Goal: Task Accomplishment & Management: Manage account settings

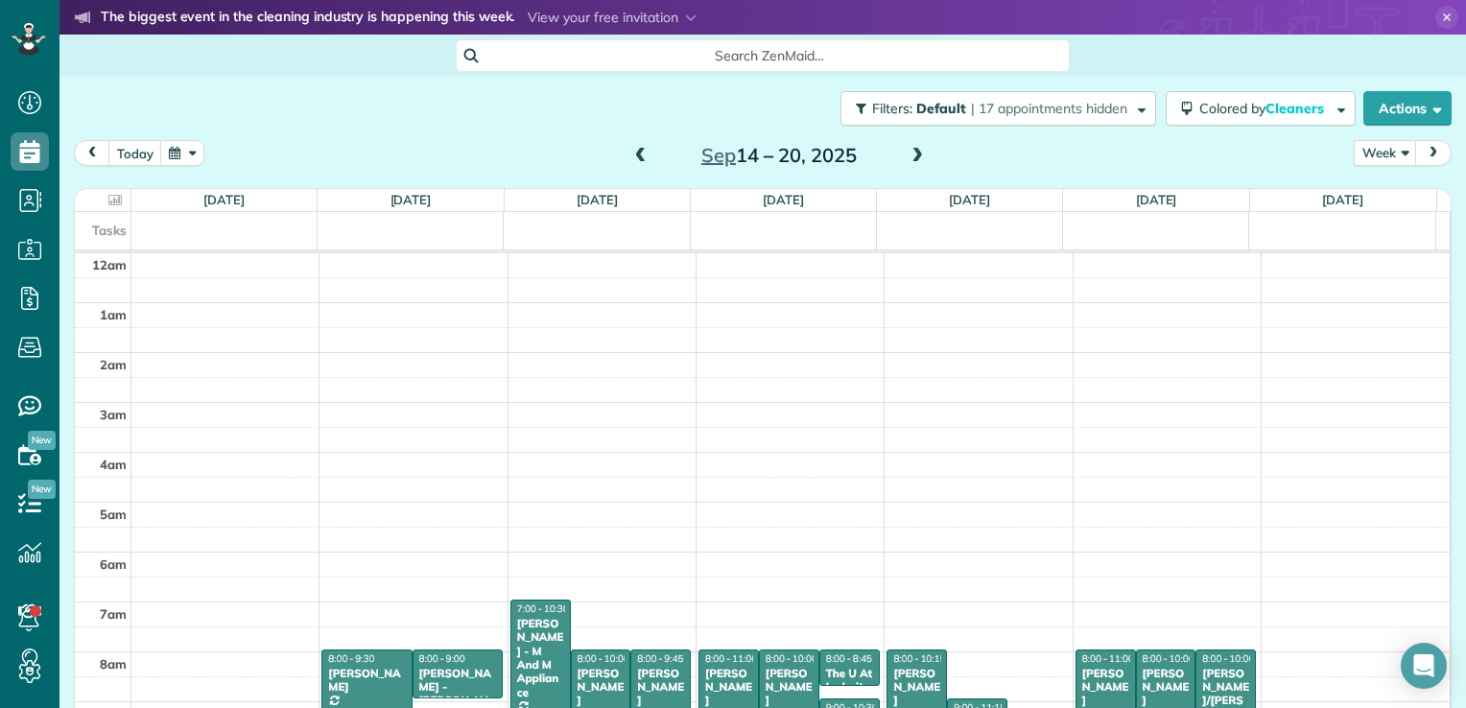
scroll to position [347, 0]
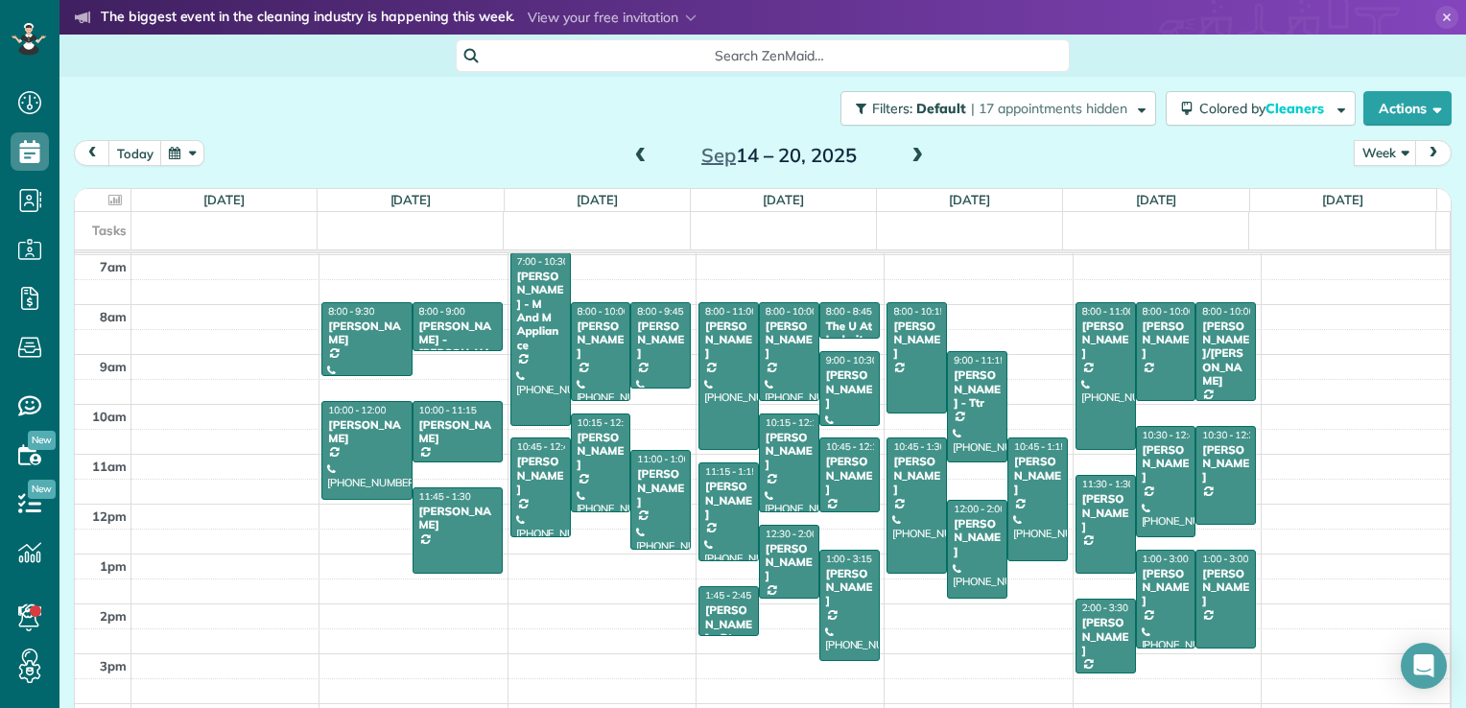
click at [630, 163] on span at bounding box center [640, 156] width 21 height 17
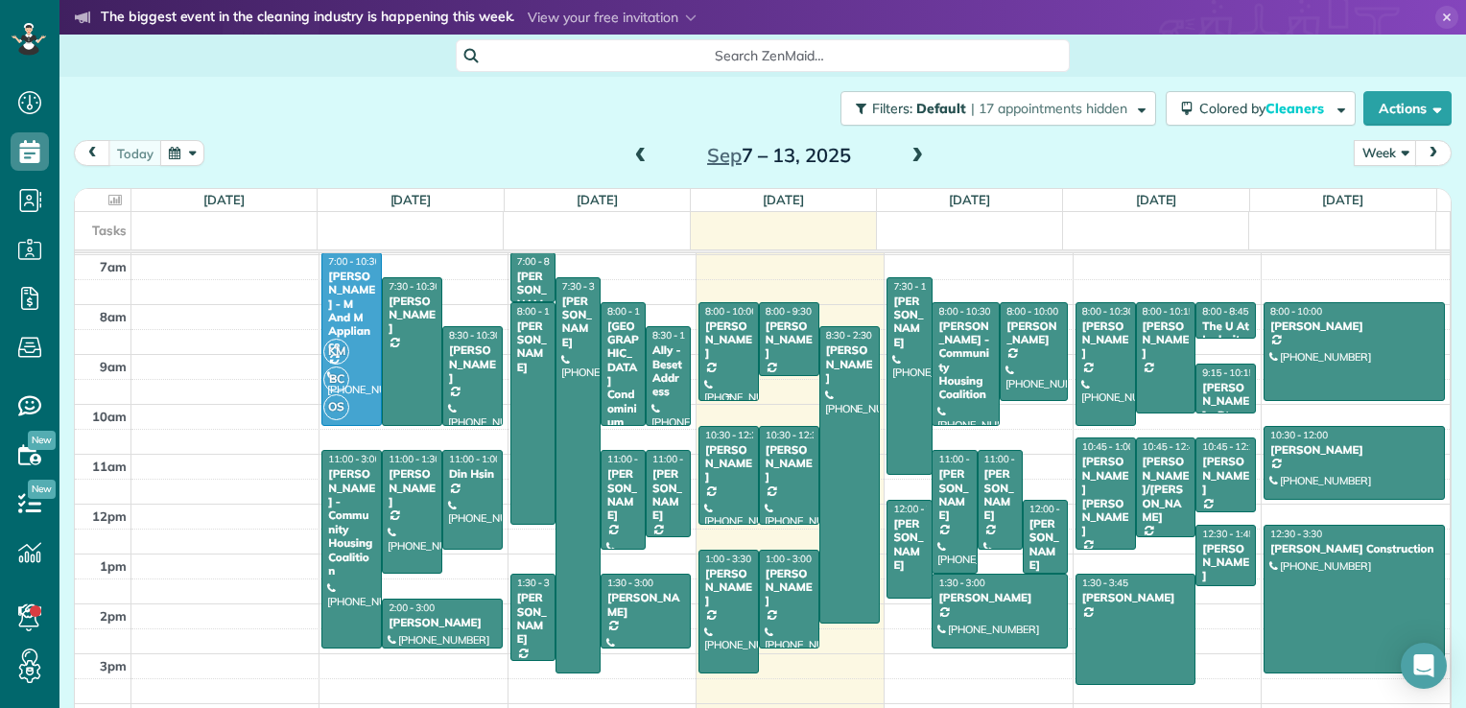
click at [701, 366] on div at bounding box center [728, 351] width 59 height 97
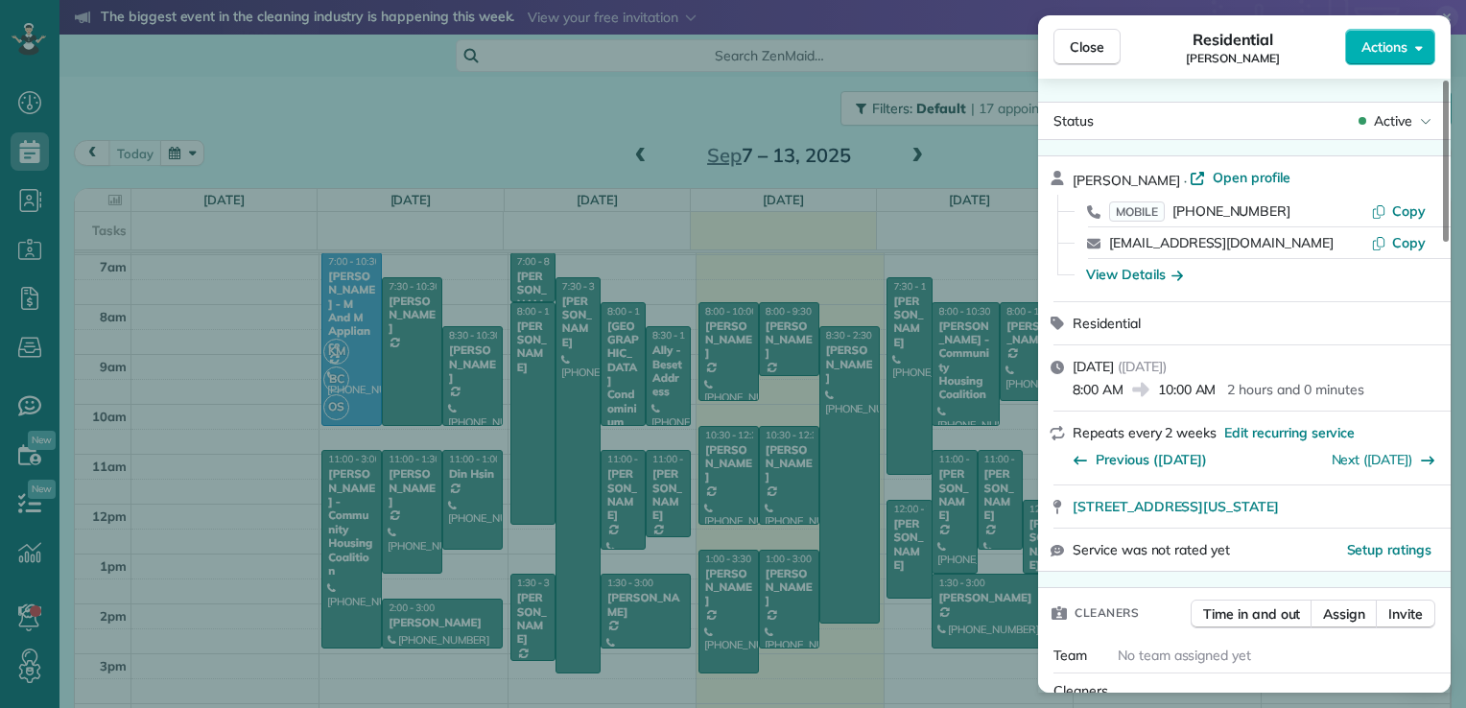
drag, startPoint x: 1078, startPoint y: 65, endPoint x: 999, endPoint y: 48, distance: 81.5
click at [1074, 71] on div "Close Residential [PERSON_NAME] Actions" at bounding box center [1244, 46] width 413 height 63
click at [1072, 56] on span "Close" at bounding box center [1087, 46] width 35 height 19
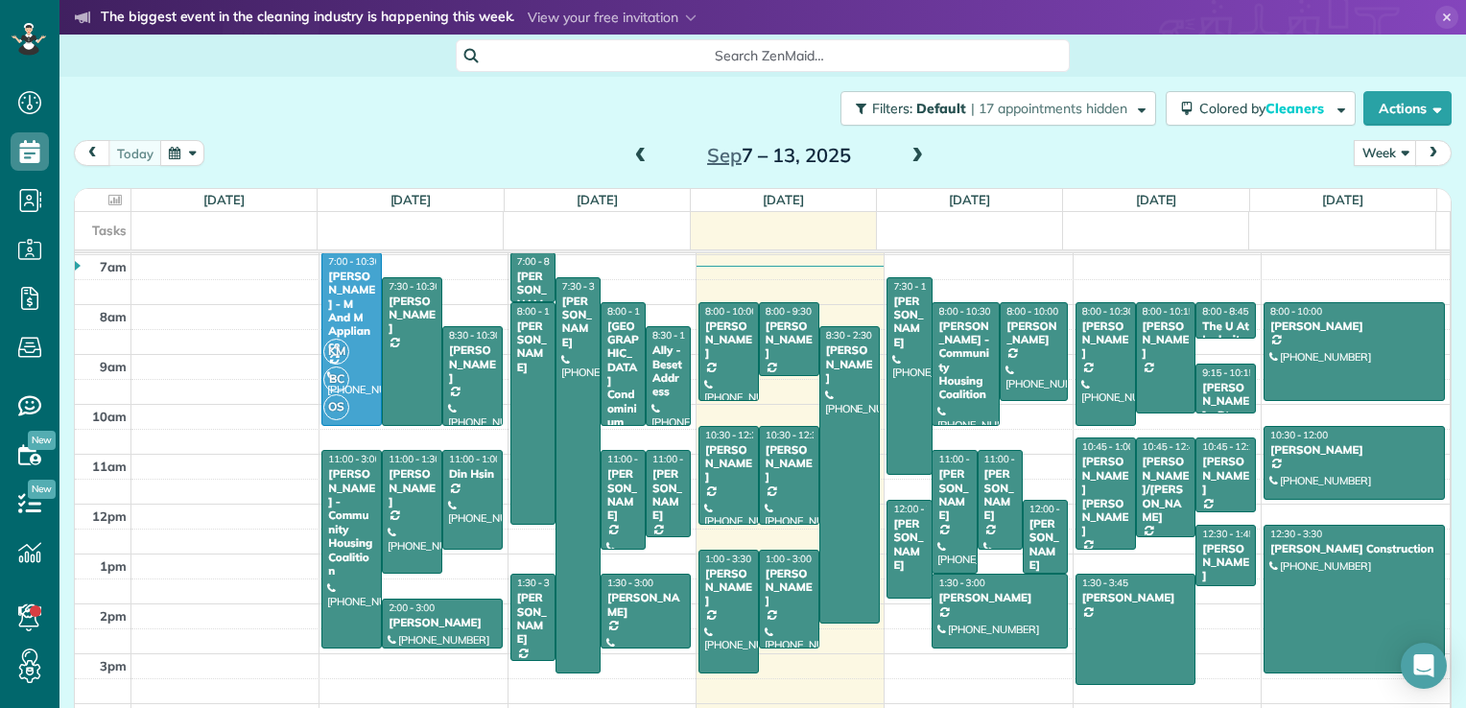
click at [633, 156] on span at bounding box center [640, 156] width 21 height 17
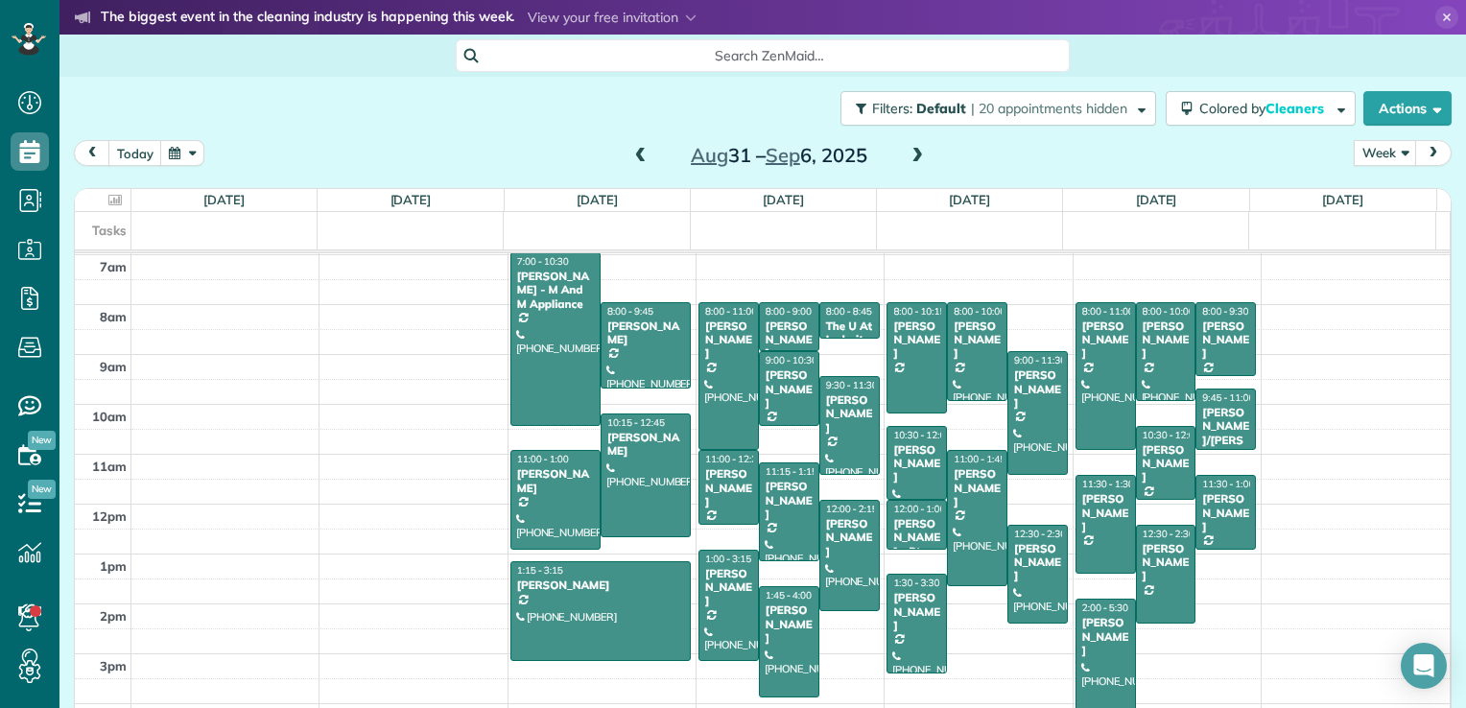
click at [633, 156] on span at bounding box center [640, 156] width 21 height 17
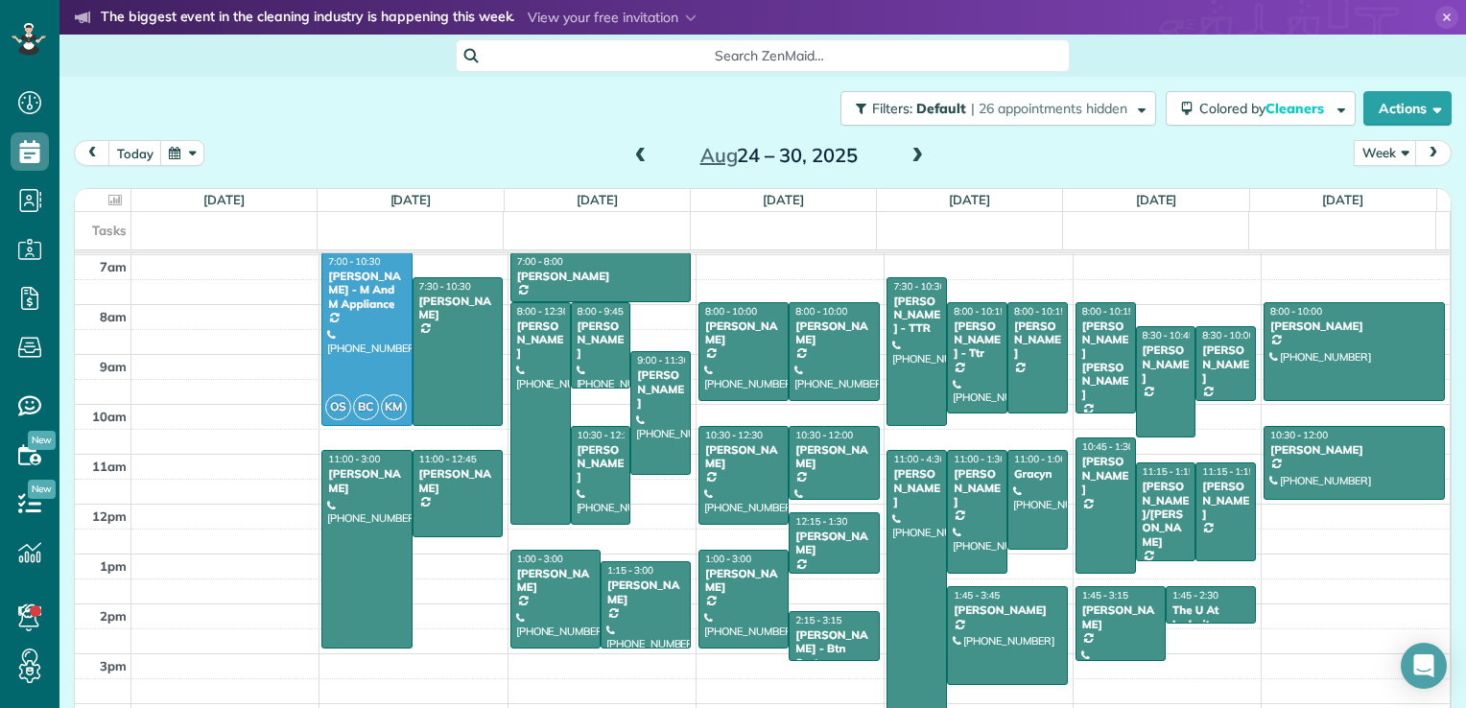
click at [910, 154] on span at bounding box center [917, 156] width 21 height 17
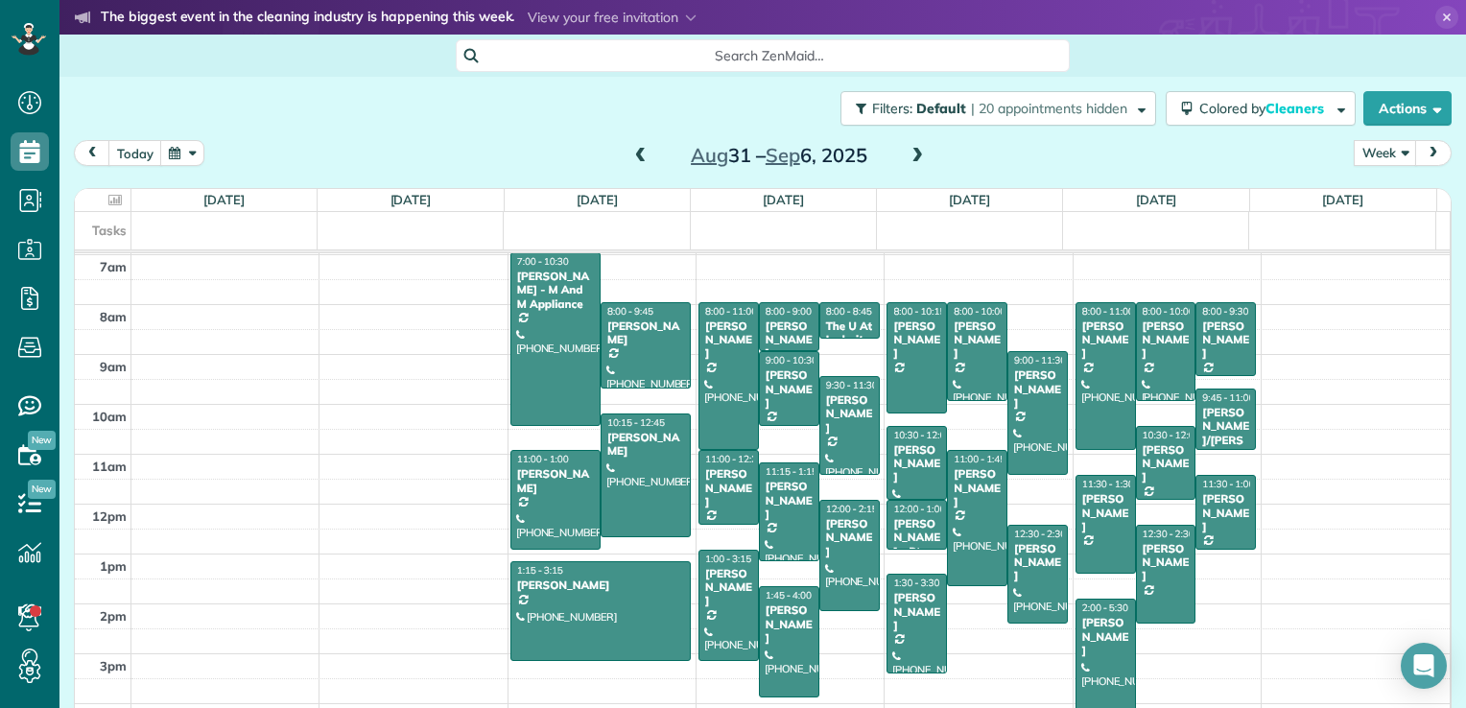
click at [626, 151] on div "[DATE] – [DATE]" at bounding box center [779, 155] width 307 height 31
click at [632, 159] on span at bounding box center [640, 156] width 21 height 17
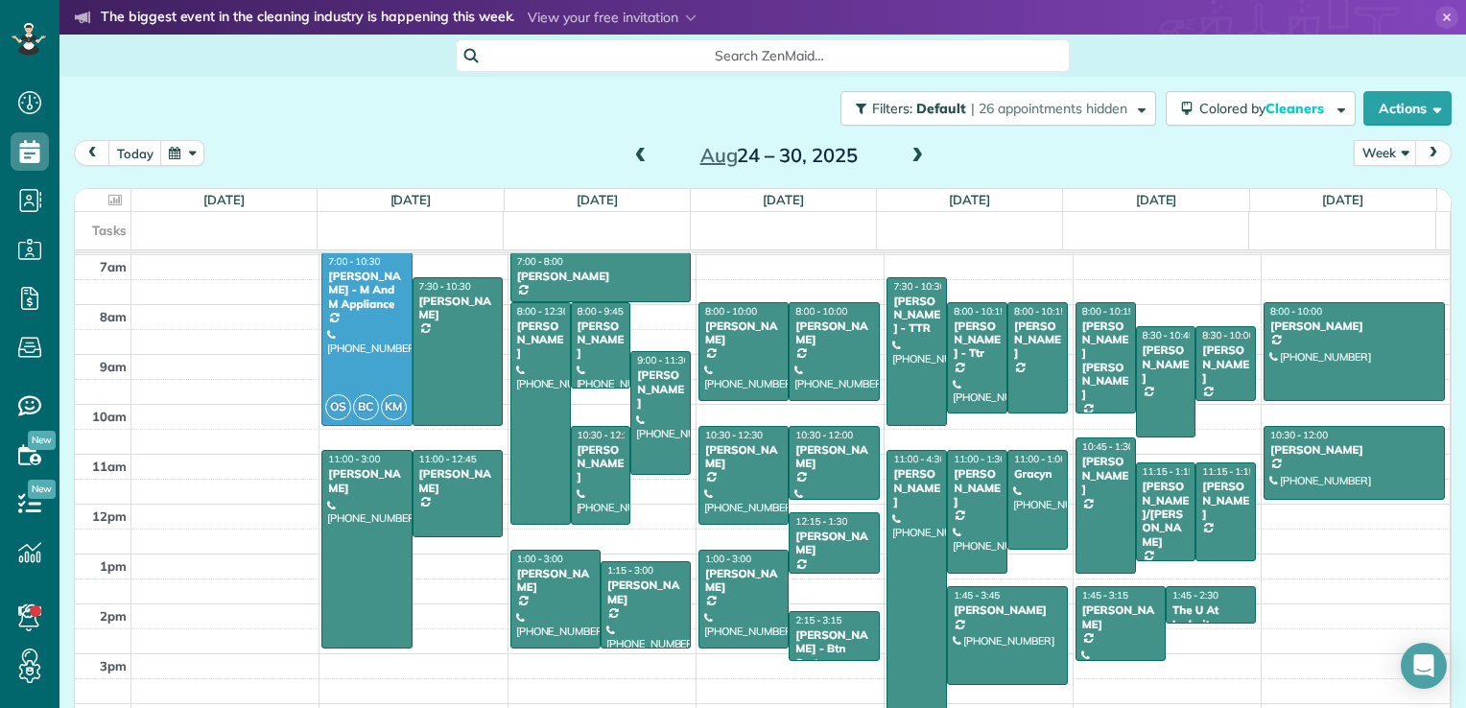
click at [632, 159] on span at bounding box center [640, 156] width 21 height 17
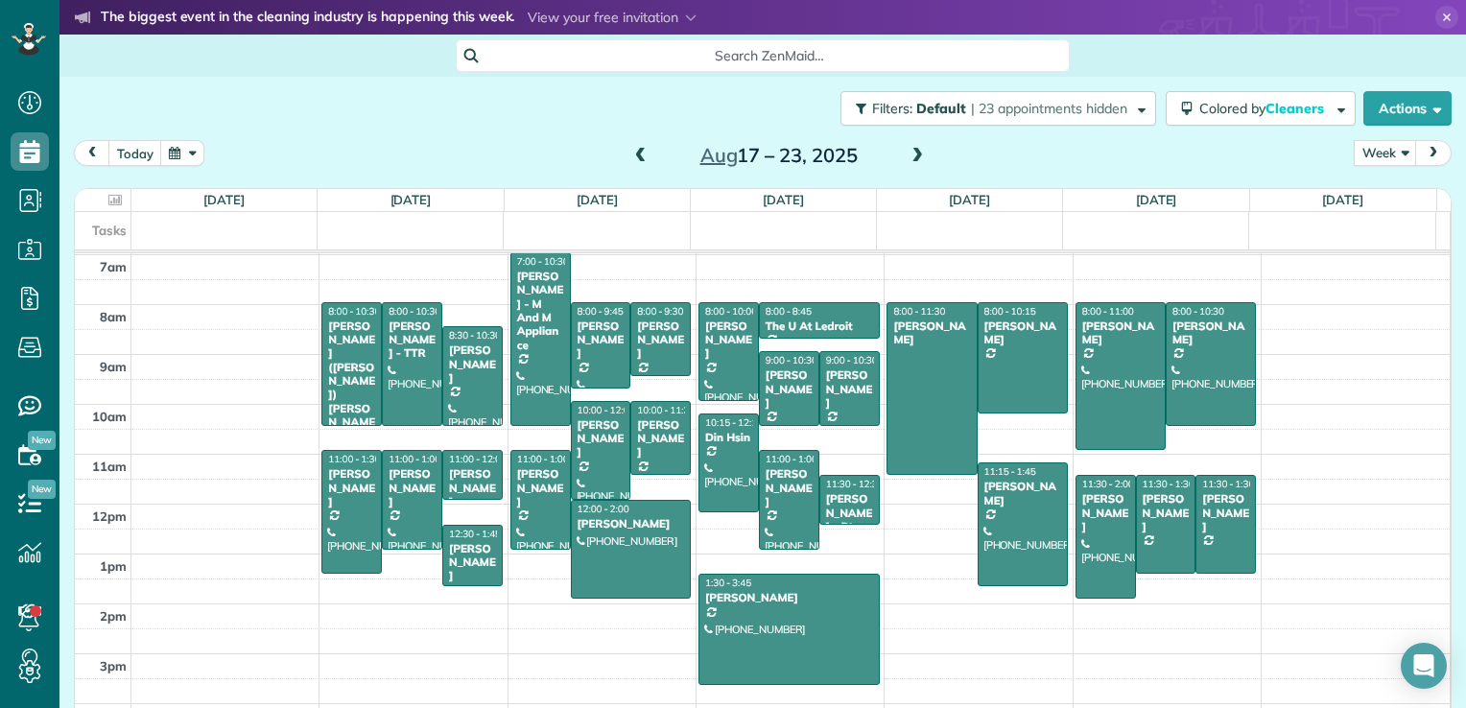
click at [909, 164] on span at bounding box center [917, 156] width 21 height 17
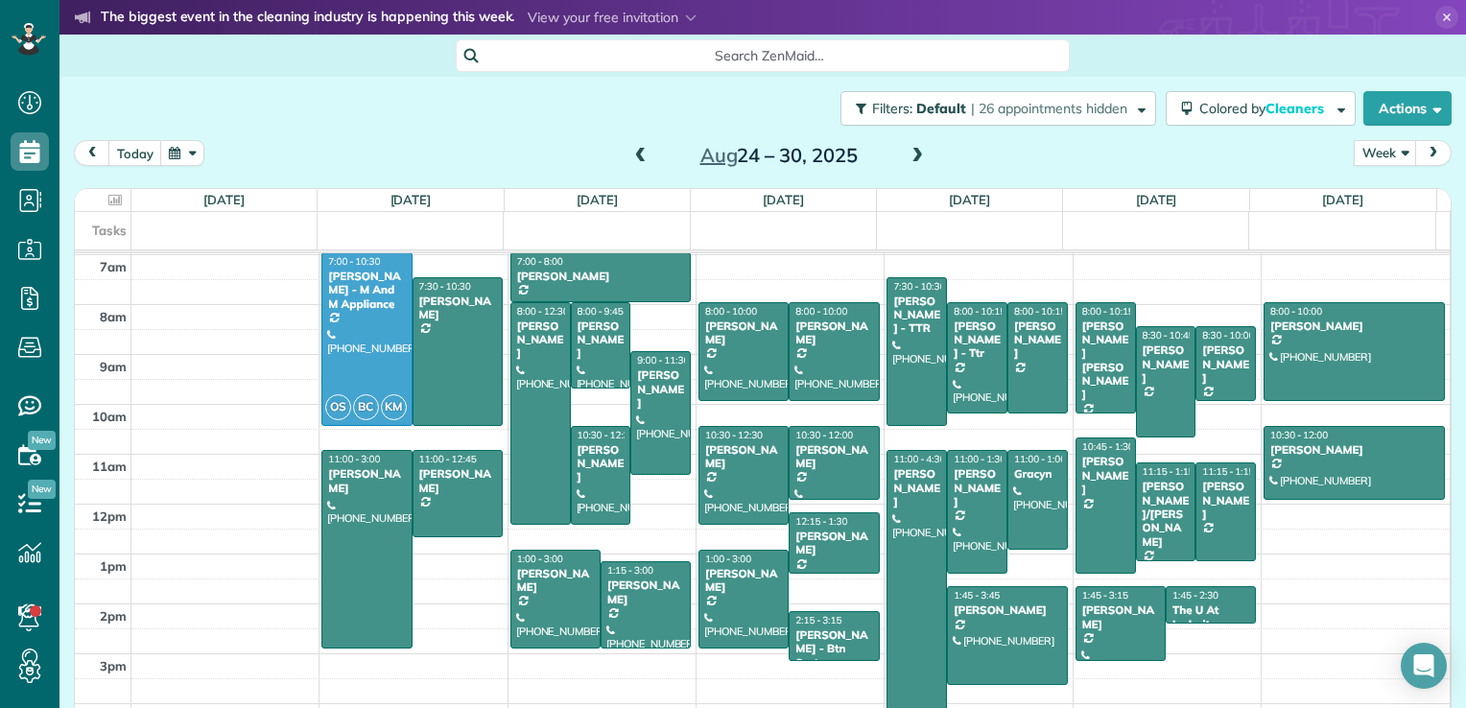
click at [909, 164] on span at bounding box center [917, 156] width 21 height 17
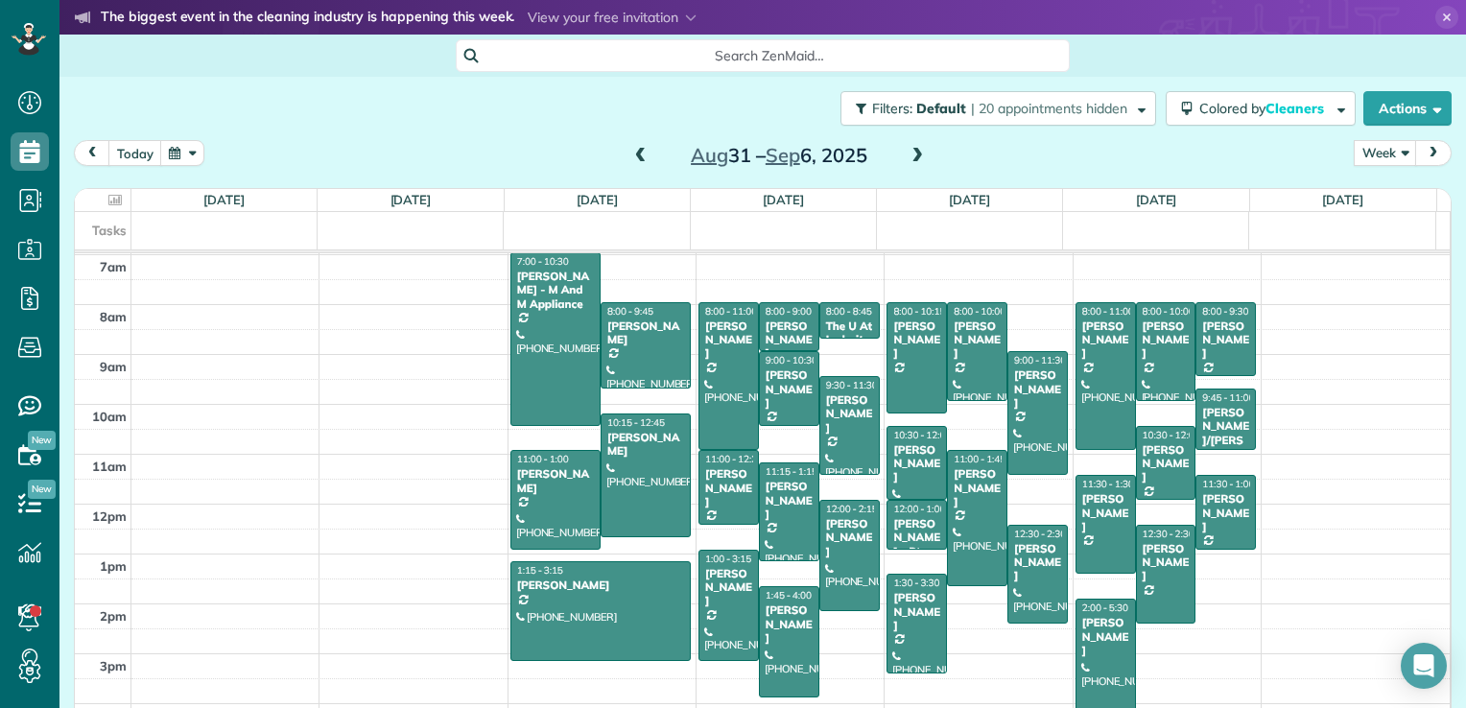
click at [909, 164] on span at bounding box center [917, 156] width 21 height 17
